Goal: Task Accomplishment & Management: Complete application form

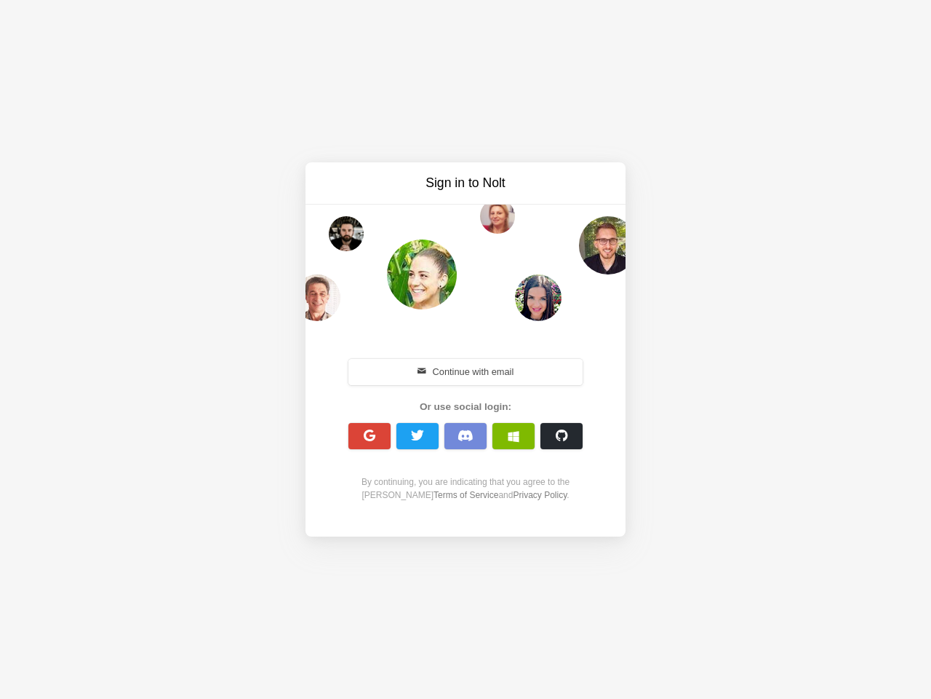
click at [466, 349] on div "Continue with email Or use social login: By continuing, you are indicating that…" at bounding box center [466, 428] width 250 height 186
click at [466, 372] on button "Continue with email" at bounding box center [466, 372] width 234 height 26
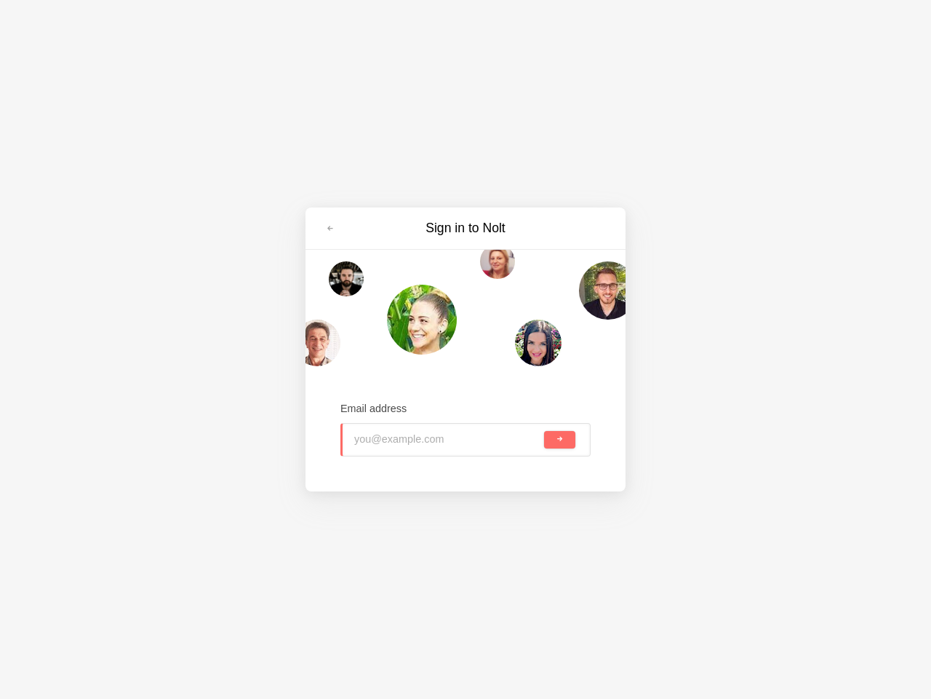
click at [370, 436] on input "email" at bounding box center [447, 440] width 187 height 32
click at [418, 436] on input "email" at bounding box center [447, 440] width 187 height 32
click at [466, 436] on input "email" at bounding box center [447, 440] width 187 height 32
click at [514, 436] on input "email" at bounding box center [447, 440] width 187 height 32
click at [562, 436] on span "submit" at bounding box center [560, 439] width 8 height 8
